Goal: Navigation & Orientation: Find specific page/section

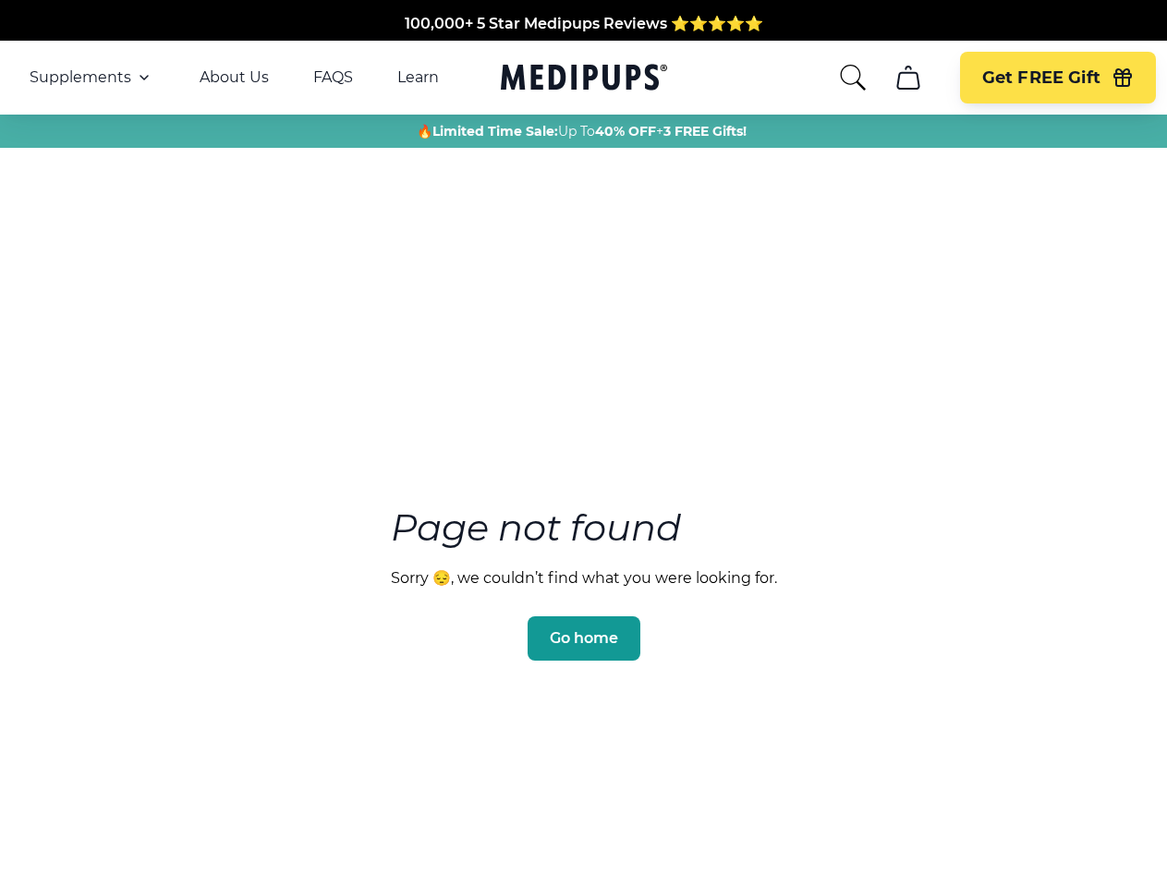
click at [583, 444] on section "Page not found Sorry 😔, we couldn’t find what you were looking for. Go home" at bounding box center [583, 540] width 1167 height 710
click at [91, 78] on span "Supplements" at bounding box center [81, 77] width 102 height 18
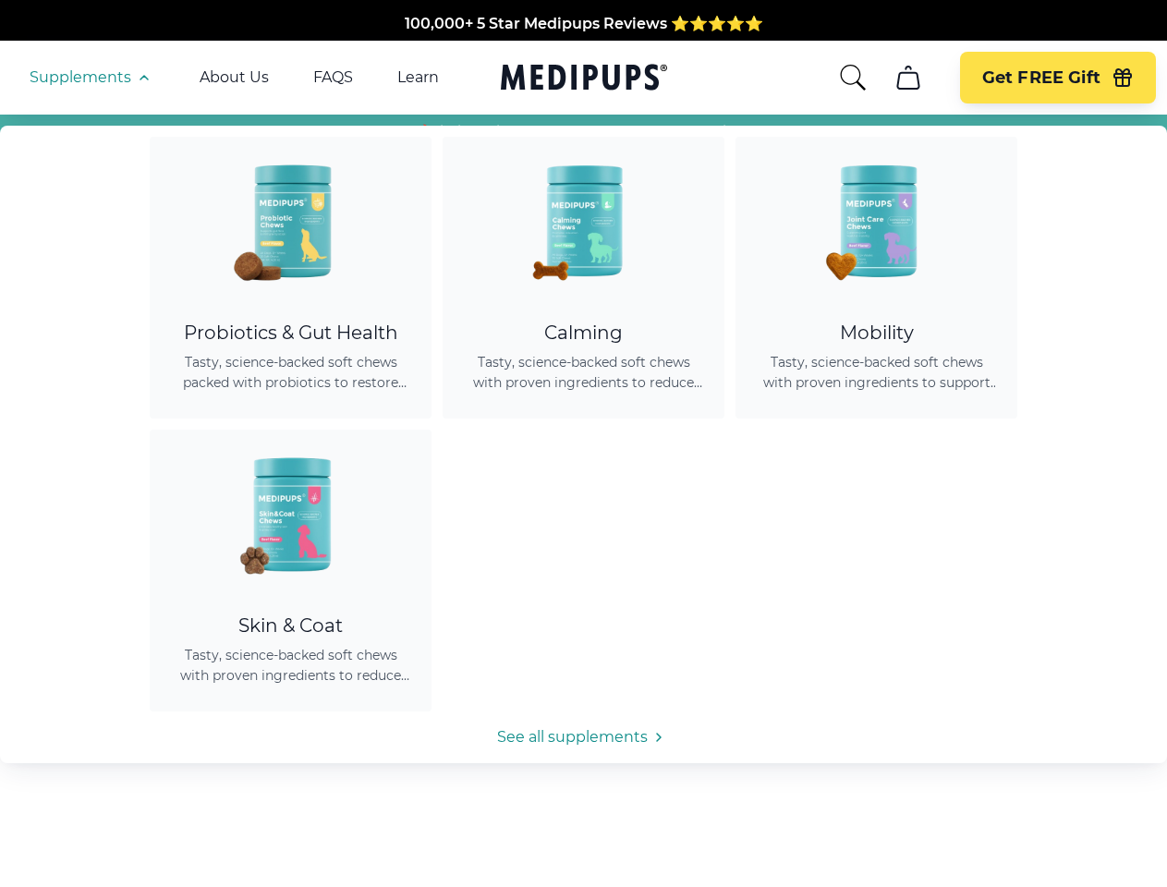
click at [142, 78] on icon "button" at bounding box center [144, 78] width 22 height 22
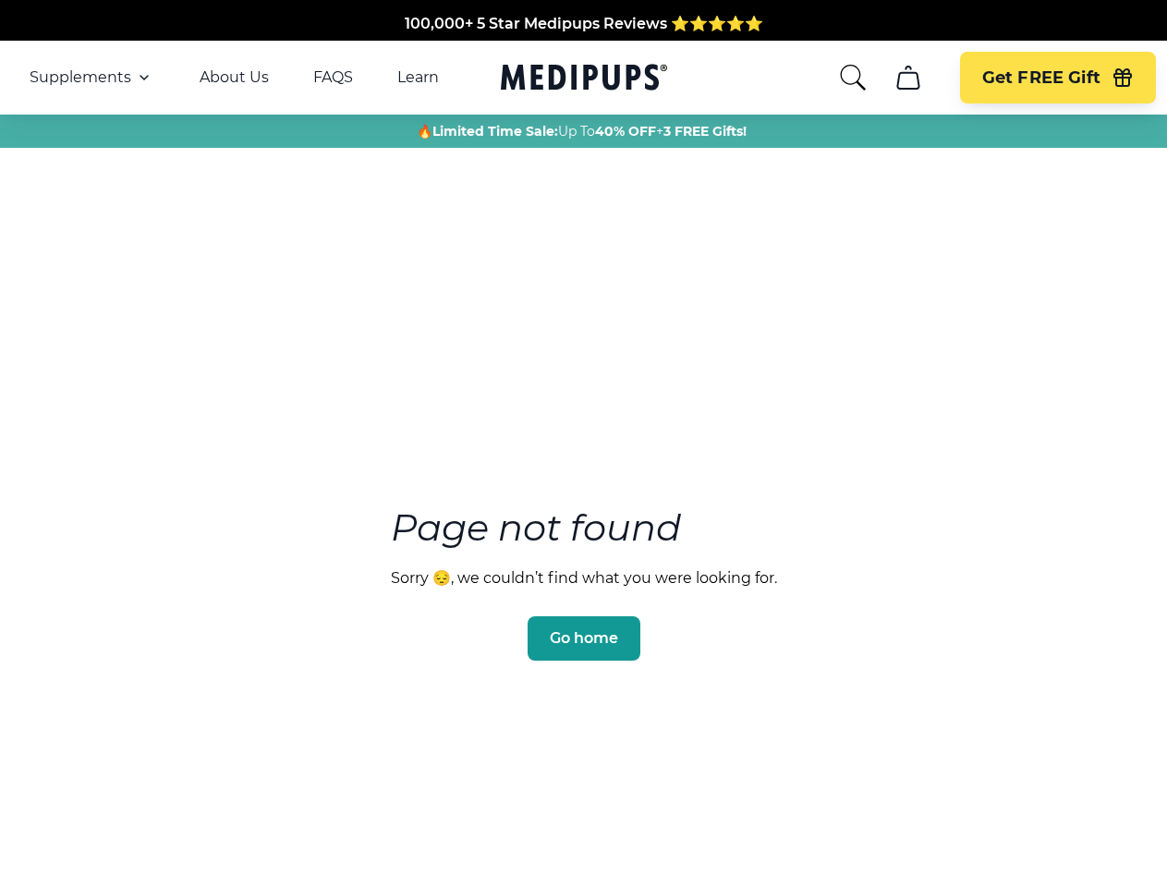
click at [852, 78] on icon "search" at bounding box center [853, 78] width 30 height 30
click at [908, 78] on icon "cart" at bounding box center [909, 78] width 30 height 30
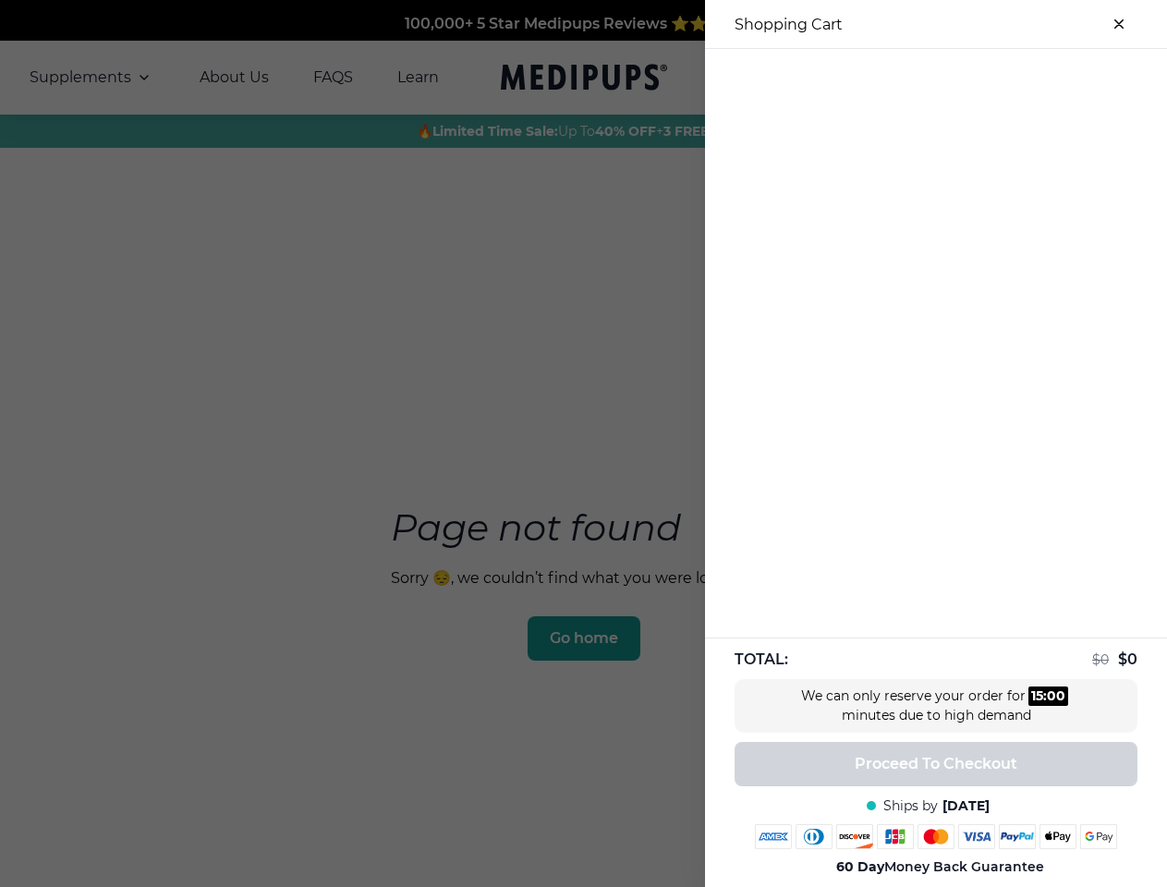
click at [908, 78] on div at bounding box center [583, 443] width 1167 height 887
click at [1057, 78] on span "Get FREE Gift" at bounding box center [1041, 77] width 118 height 21
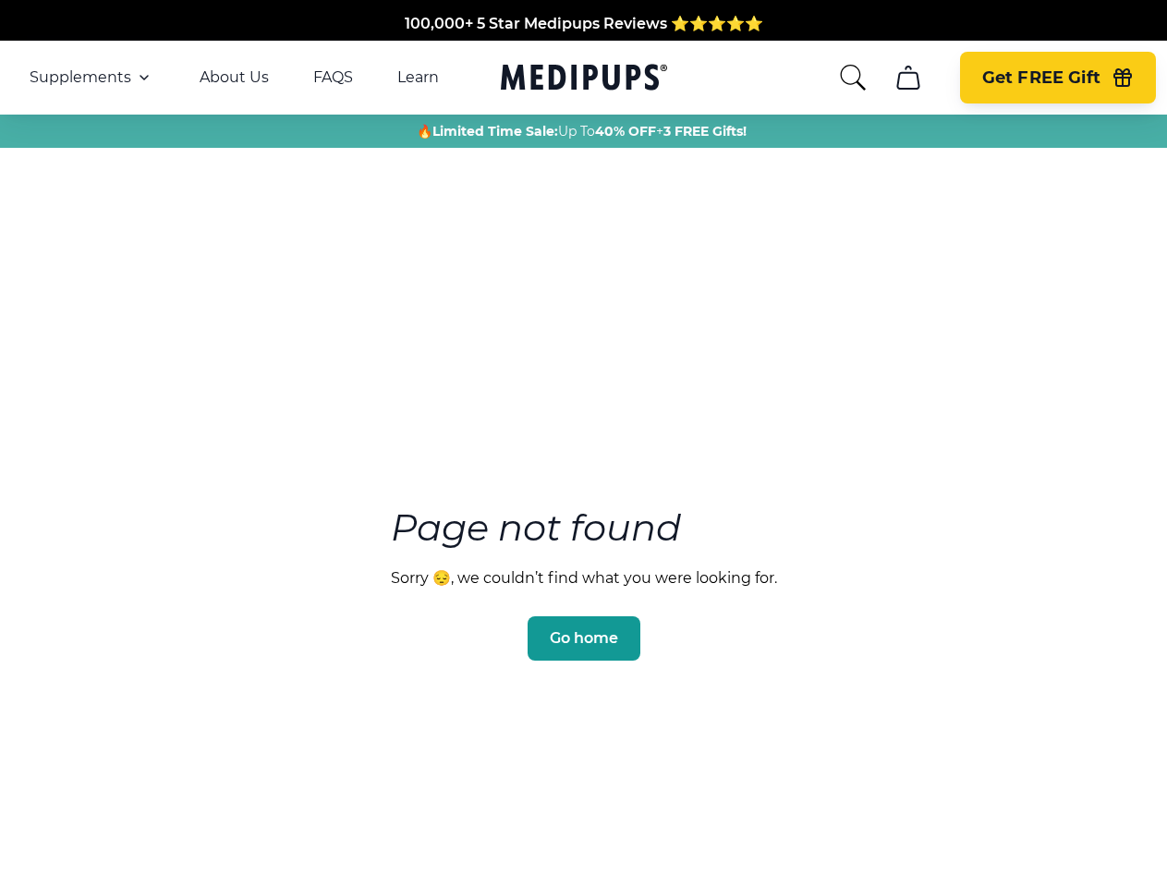
click at [1123, 78] on icon "button" at bounding box center [1123, 80] width 17 height 12
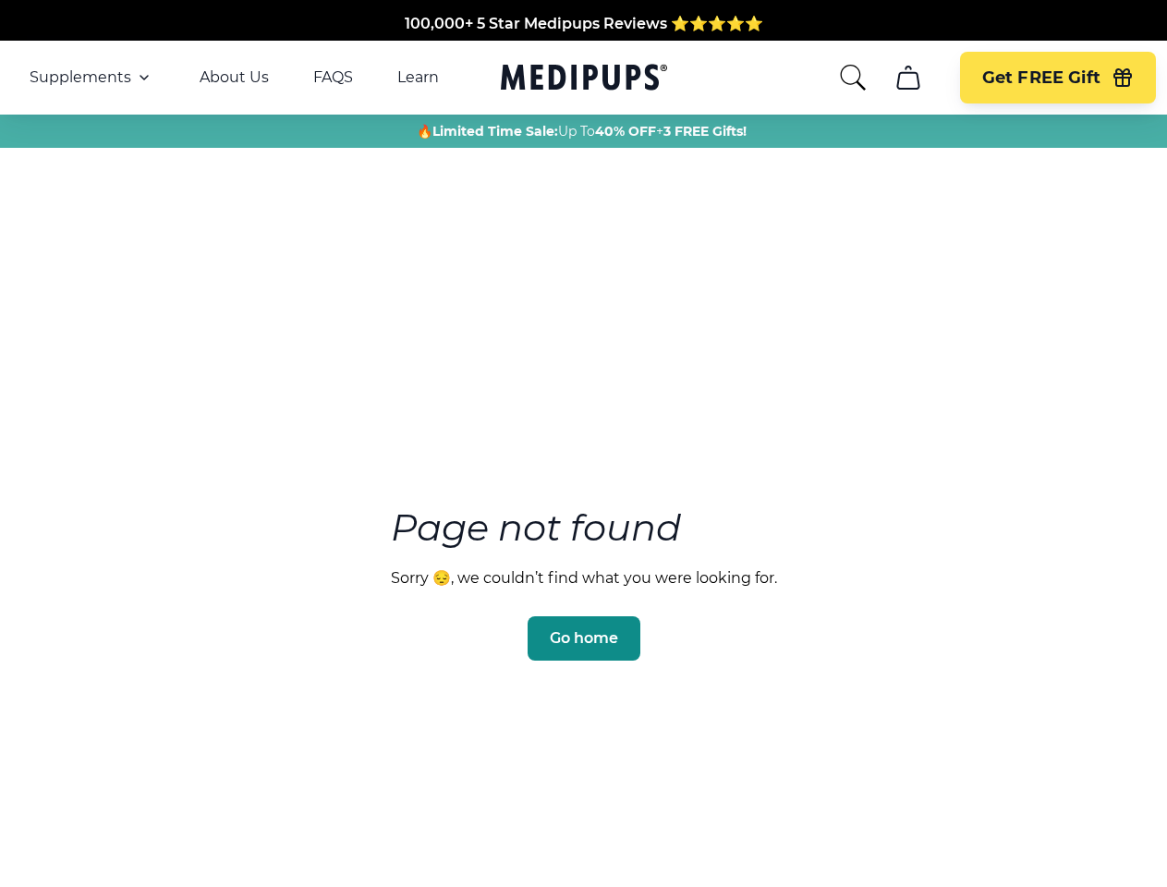
click at [583, 629] on span "Go home" at bounding box center [584, 638] width 68 height 18
